Goal: Browse casually

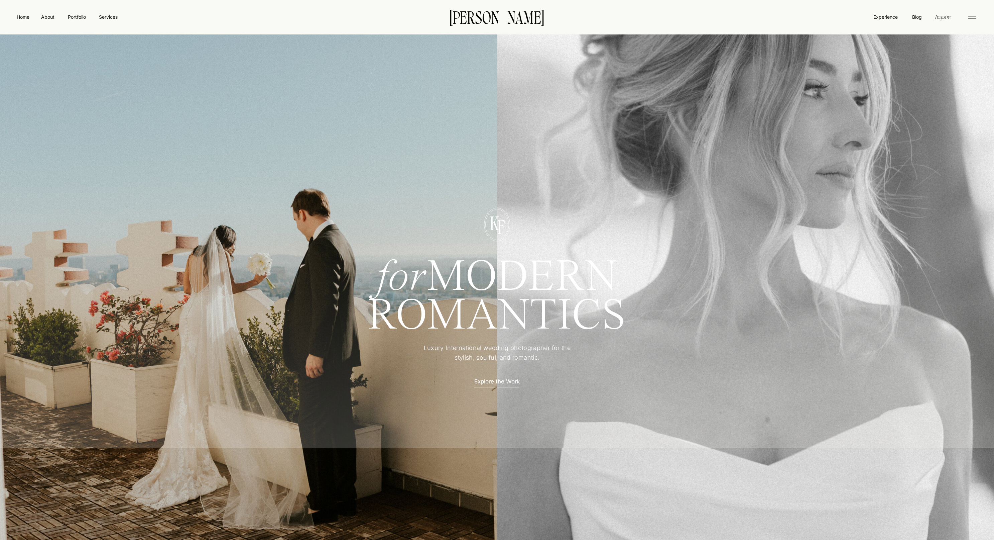
click at [501, 381] on p "Explore the Work" at bounding box center [497, 380] width 59 height 7
click at [508, 379] on p "Explore the Work" at bounding box center [497, 380] width 59 height 7
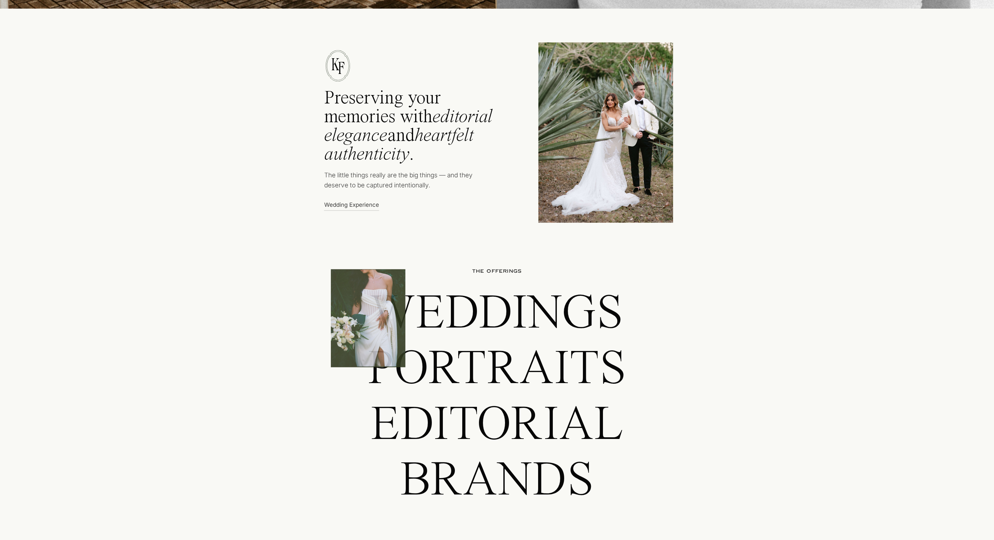
scroll to position [736, 0]
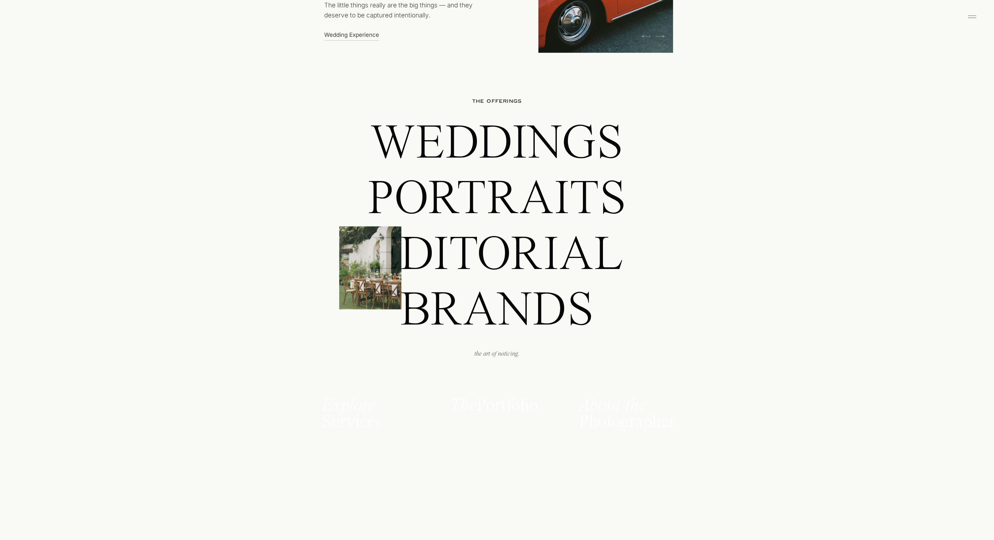
click at [488, 99] on h2 "THE offerings" at bounding box center [497, 102] width 91 height 8
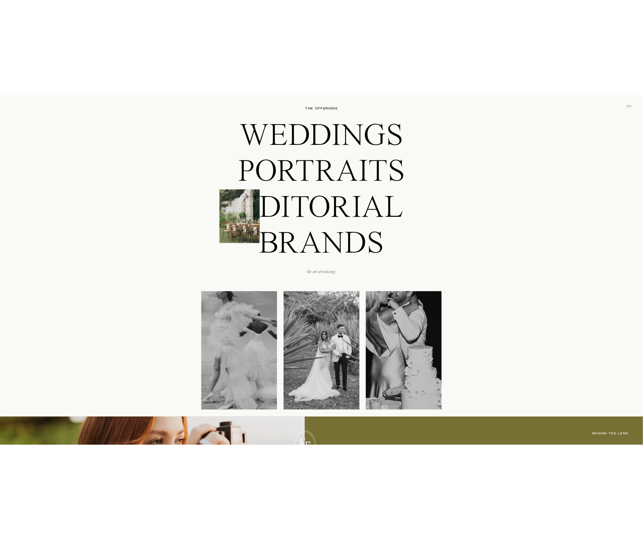
scroll to position [0, 0]
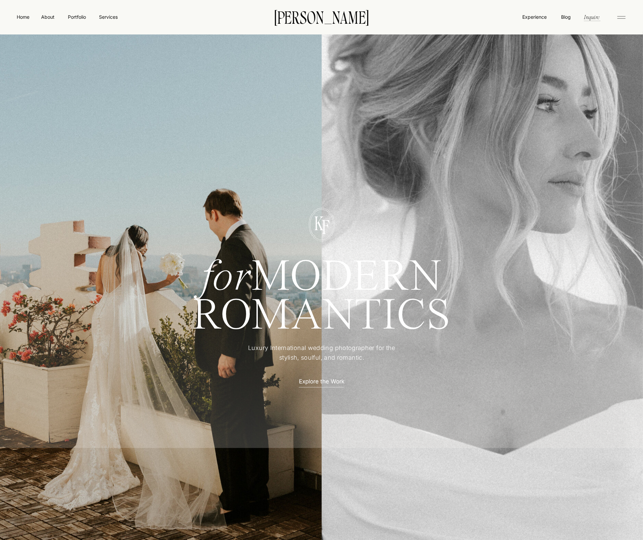
click at [401, 184] on div at bounding box center [322, 312] width 650 height 270
